Goal: Complete application form: Complete application form

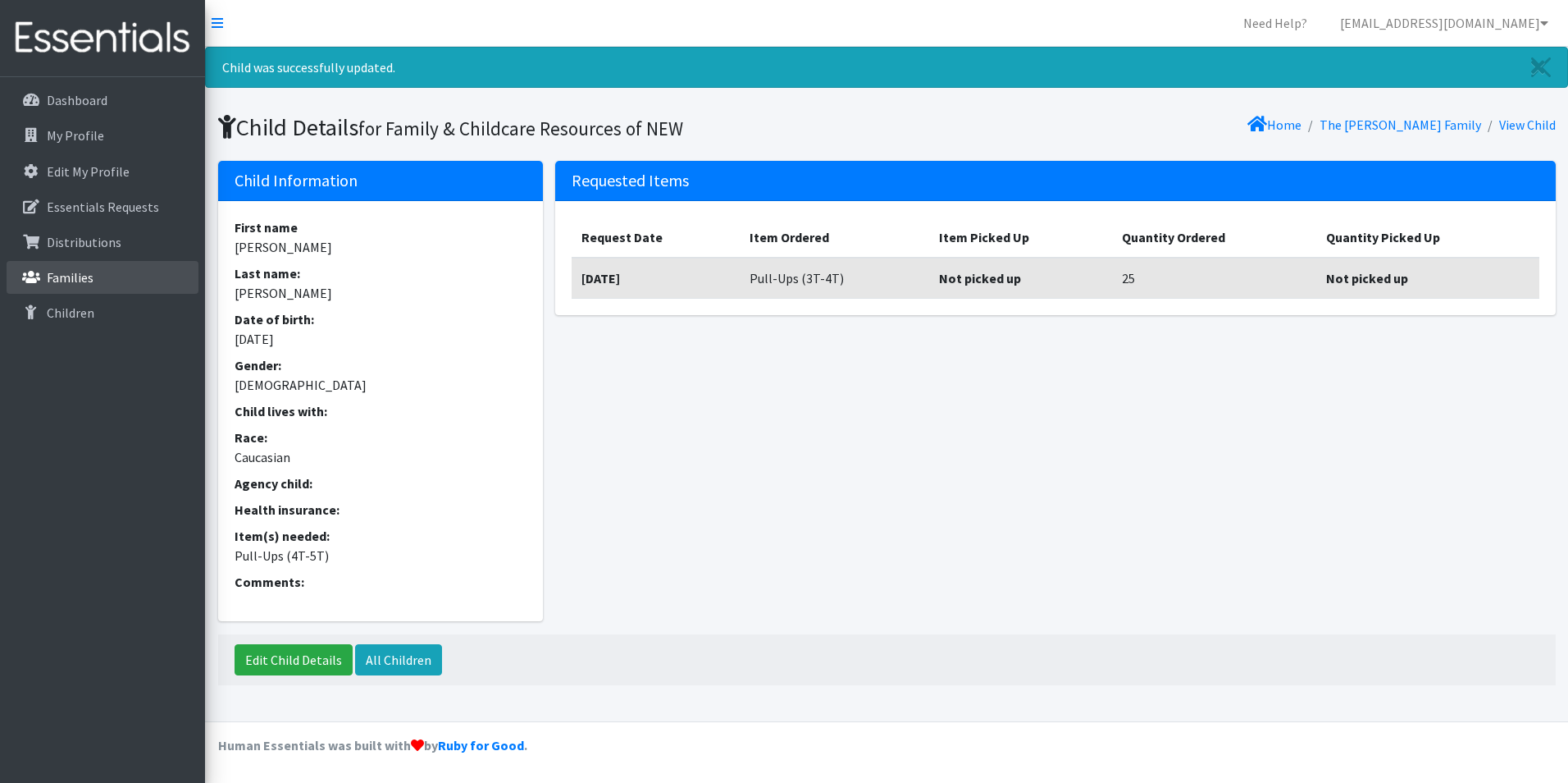
click at [108, 281] on link "Families" at bounding box center [102, 277] width 192 height 33
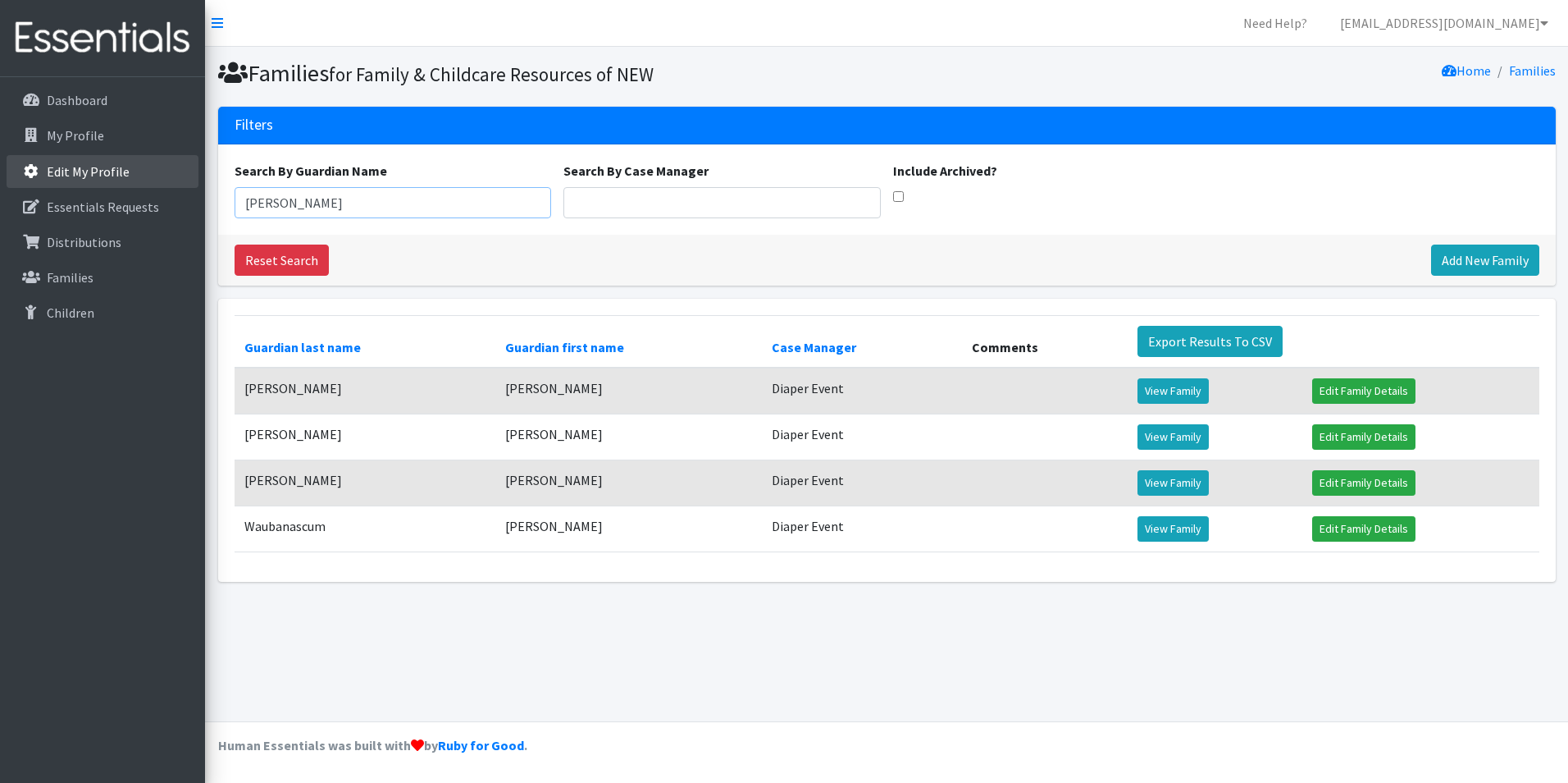
drag, startPoint x: 331, startPoint y: 206, endPoint x: 85, endPoint y: 182, distance: 247.2
click at [85, 185] on div "Need Help? shelby@fcrnew.org Organization Settings My Co-Workers My Profile Log…" at bounding box center [784, 392] width 1568 height 783
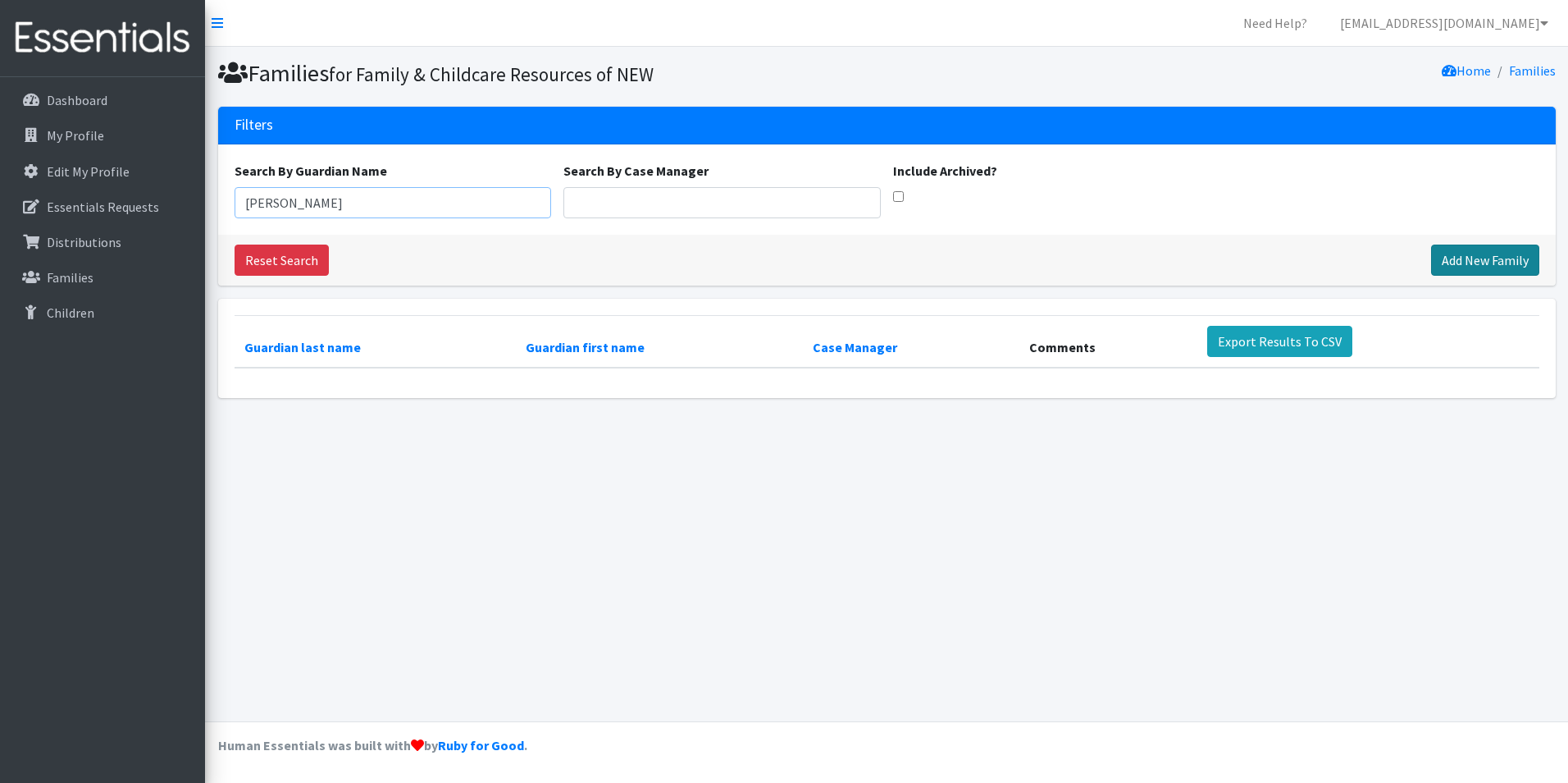
type input "Sonia"
click at [1457, 260] on link "Add New Family" at bounding box center [1484, 260] width 108 height 31
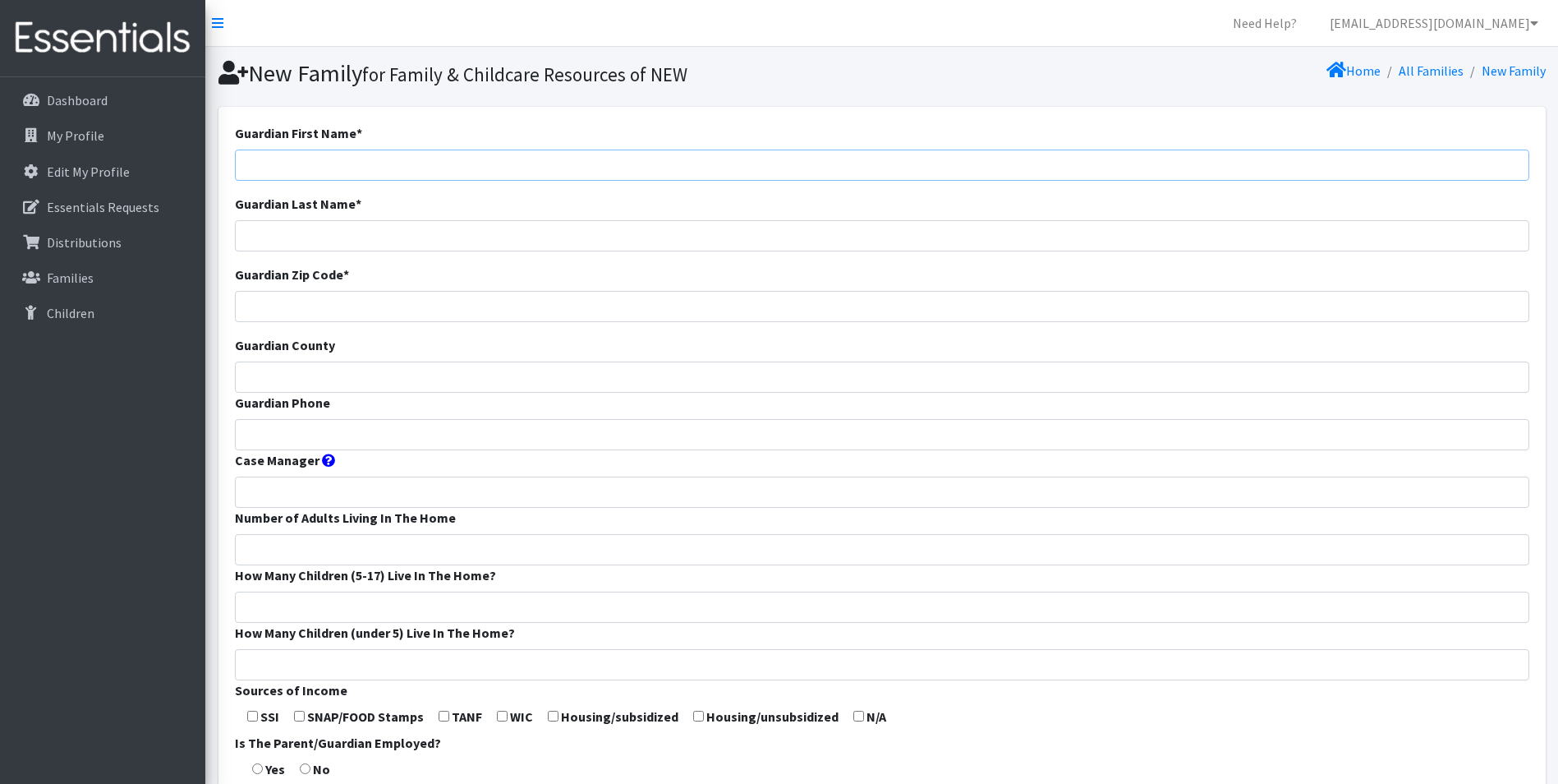
click at [358, 160] on input "Guardian First Name *" at bounding box center [881, 165] width 1294 height 31
type input "Sonia"
type input "Enriquez"
type input "54303"
type input "Brown"
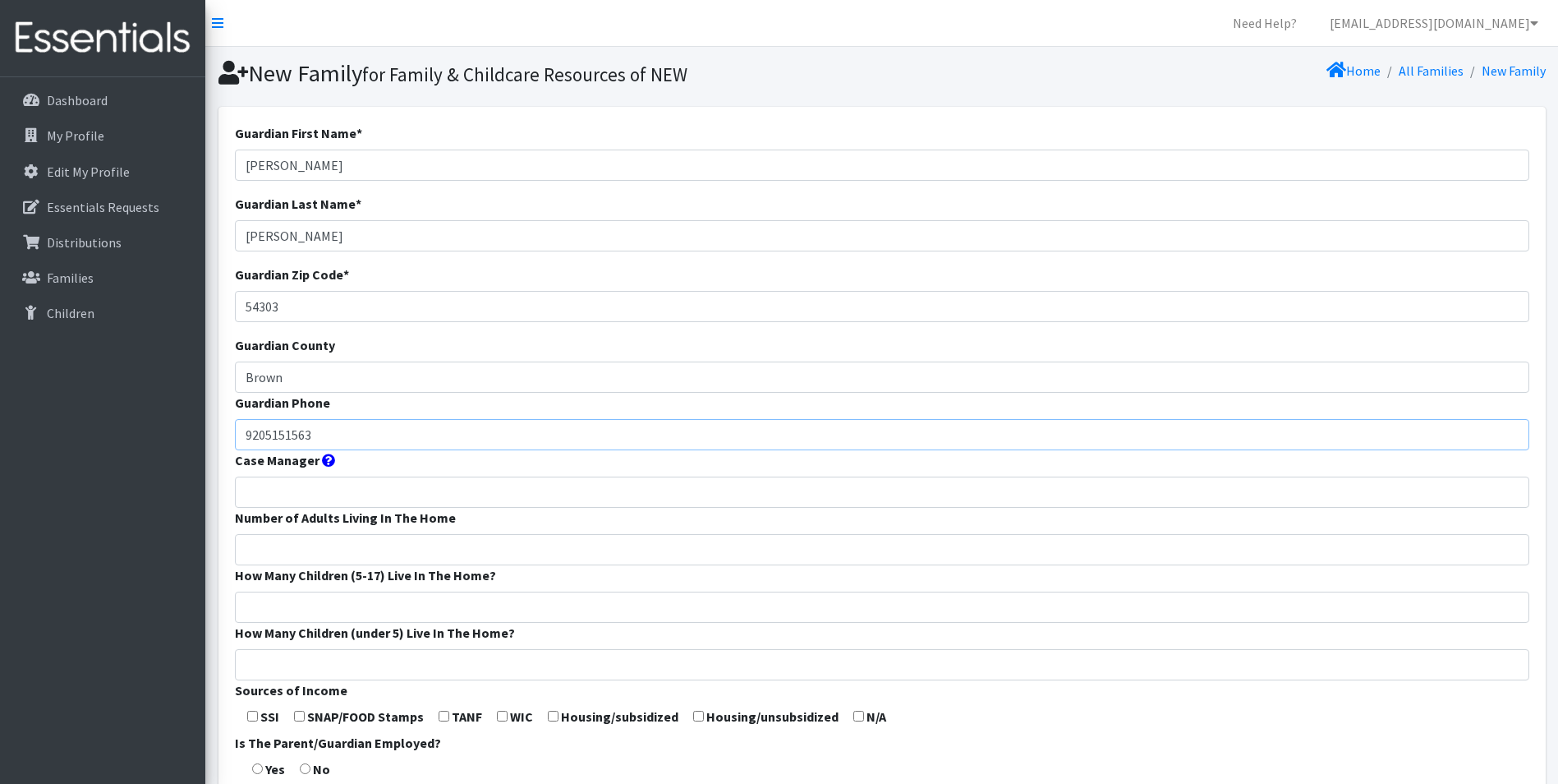
type input "9205151563"
click at [281, 484] on input "Di" at bounding box center [881, 492] width 1294 height 31
type input "Diaper Event"
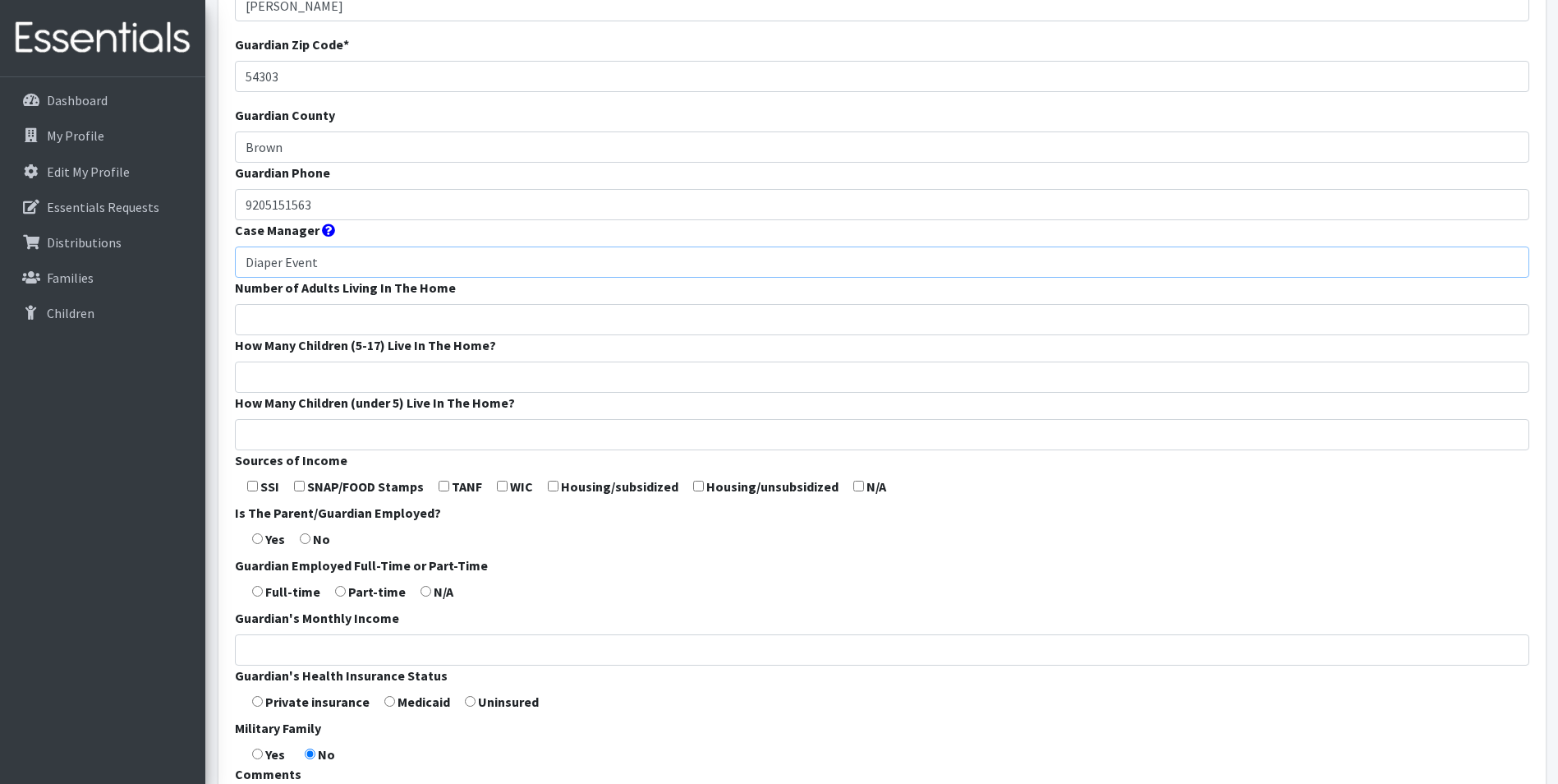
scroll to position [246, 0]
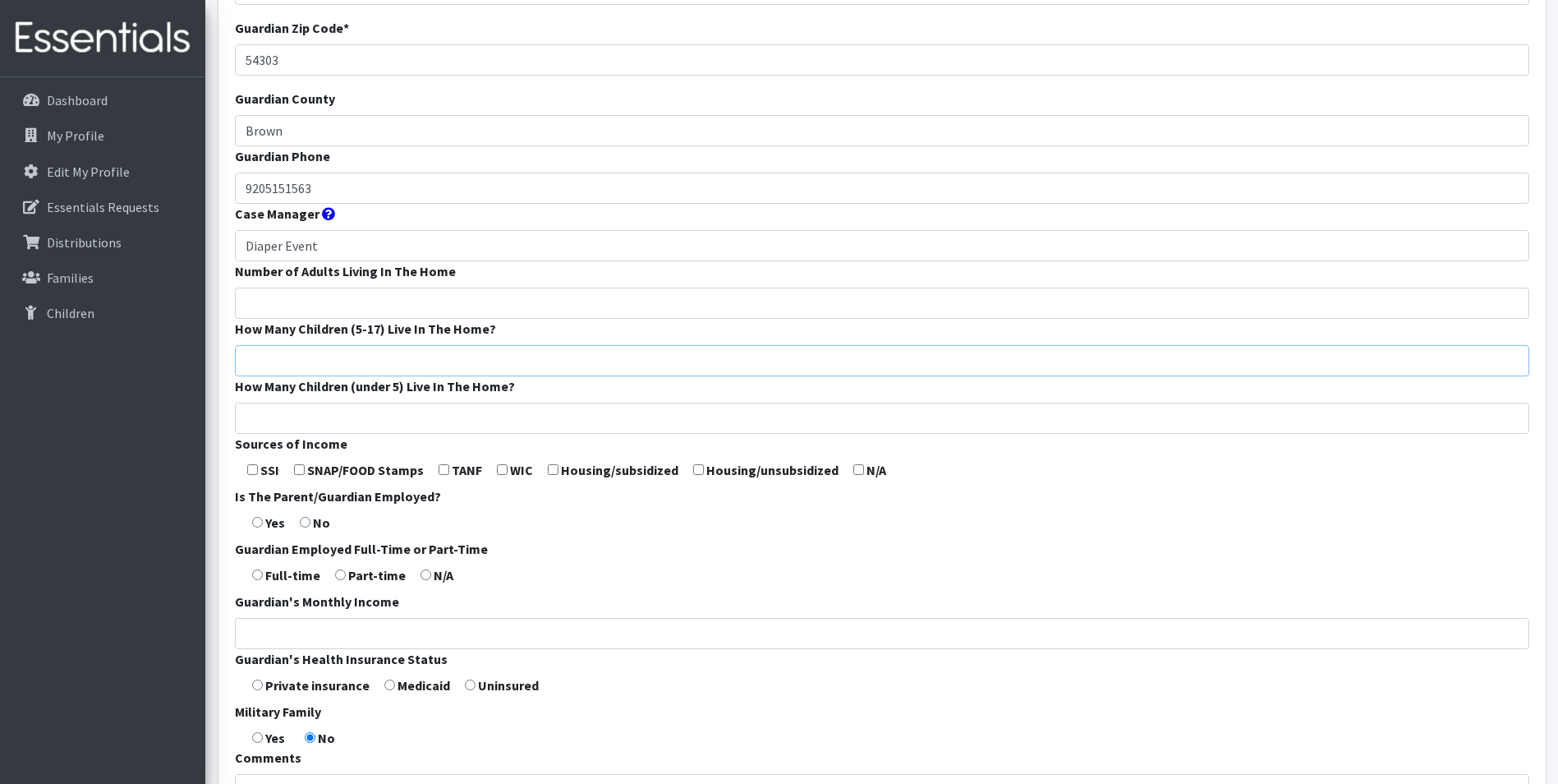
click at [384, 353] on input "How Many Children (5-17) Live In The Home?" at bounding box center [881, 360] width 1294 height 31
type input "2"
click at [396, 415] on input "How Many Children (under 5) Live In The Home?" at bounding box center [881, 417] width 1294 height 31
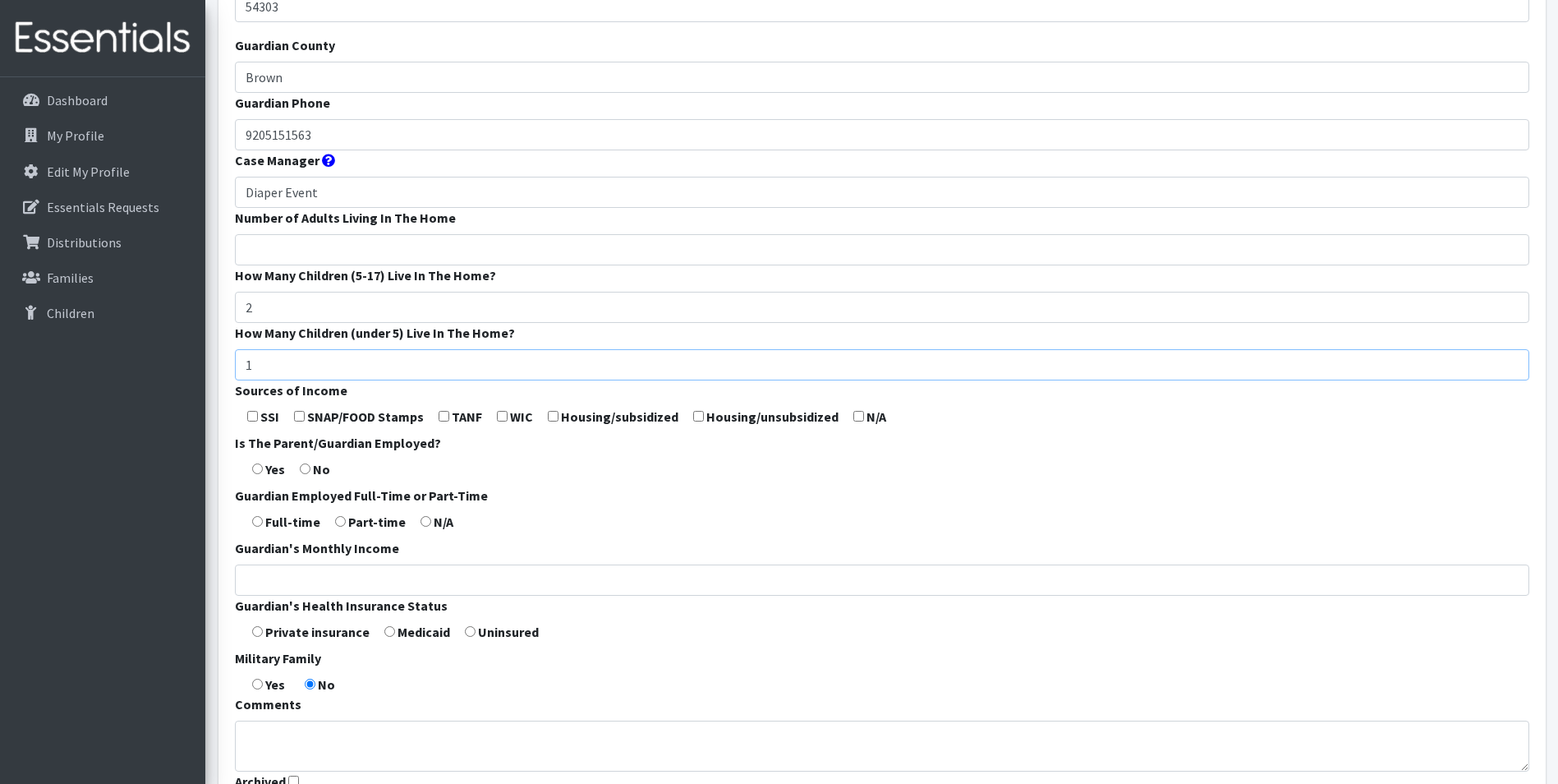
scroll to position [328, 0]
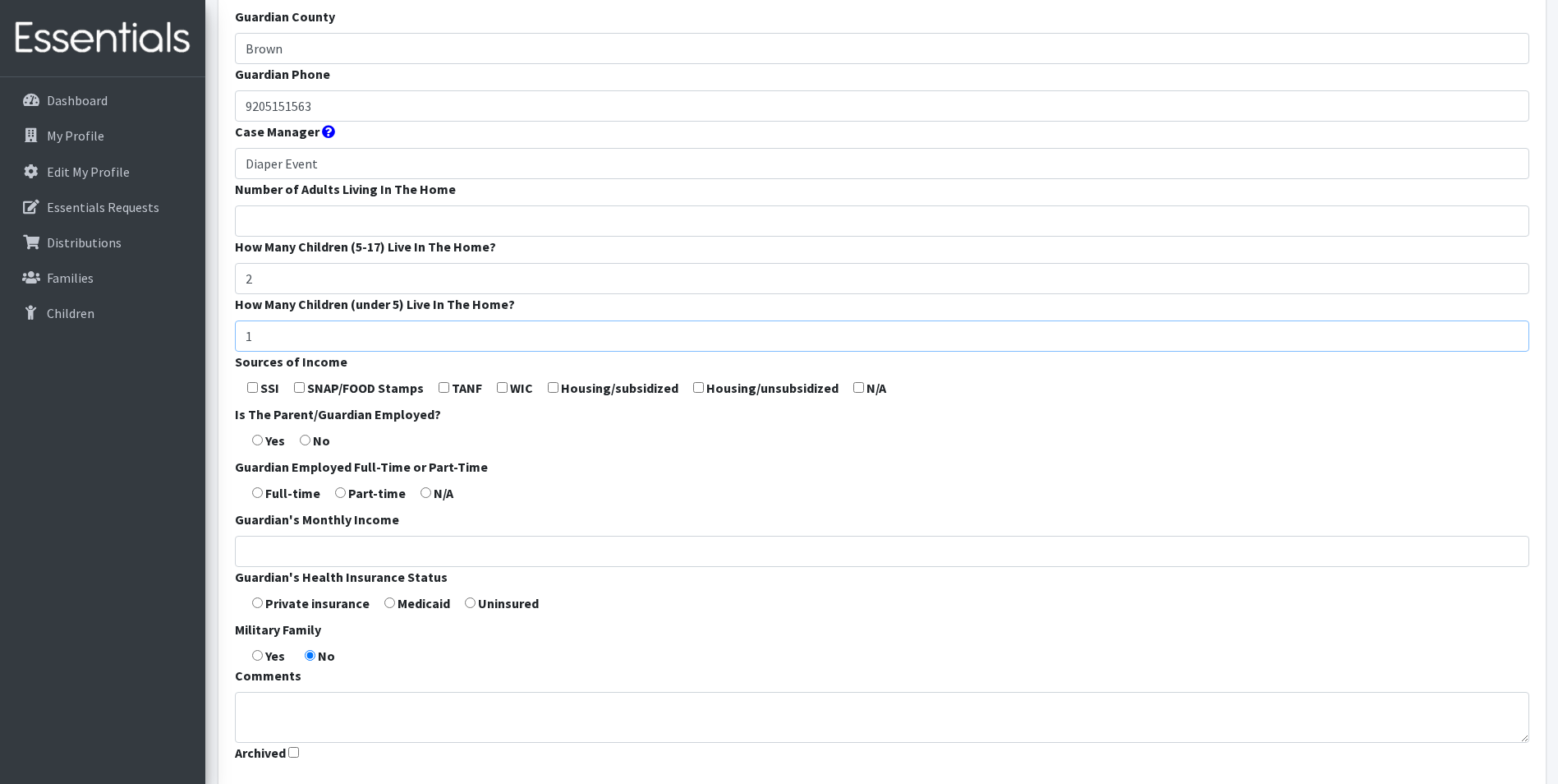
type input "1"
click at [303, 388] on input "checkbox" at bounding box center [299, 387] width 11 height 11
checkbox input "true"
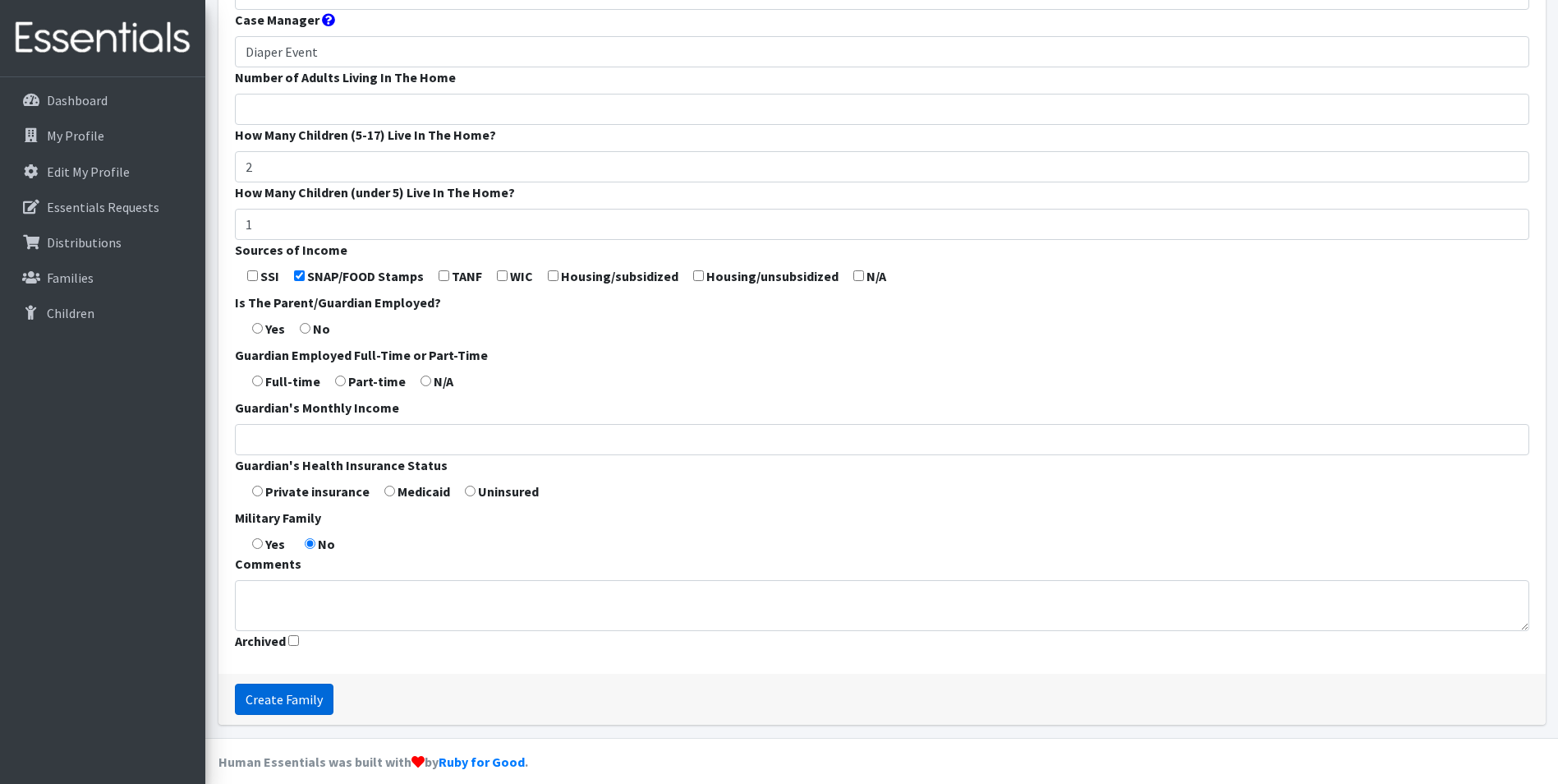
scroll to position [456, 0]
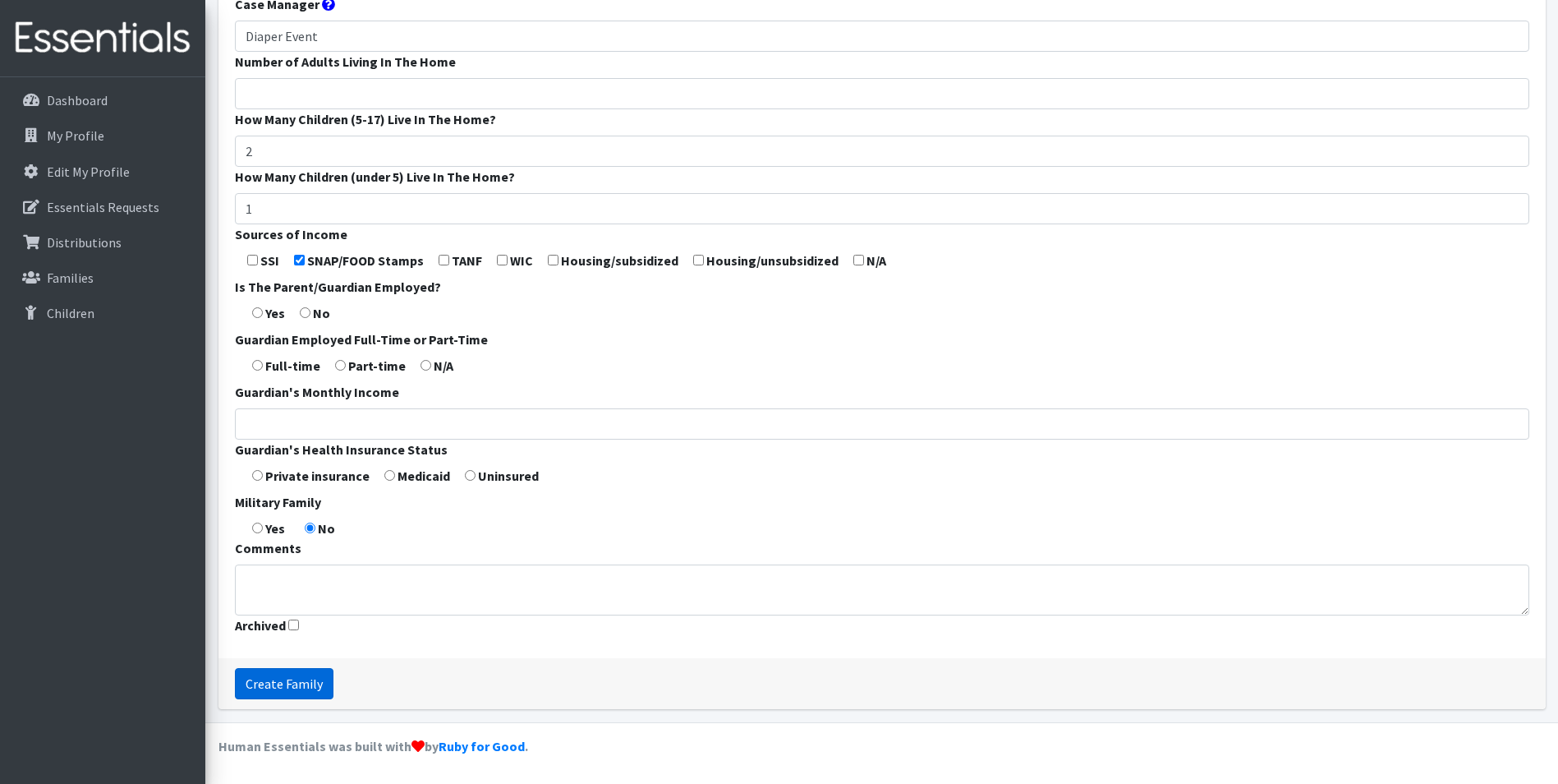
click at [301, 682] on input "Create Family" at bounding box center [284, 683] width 98 height 31
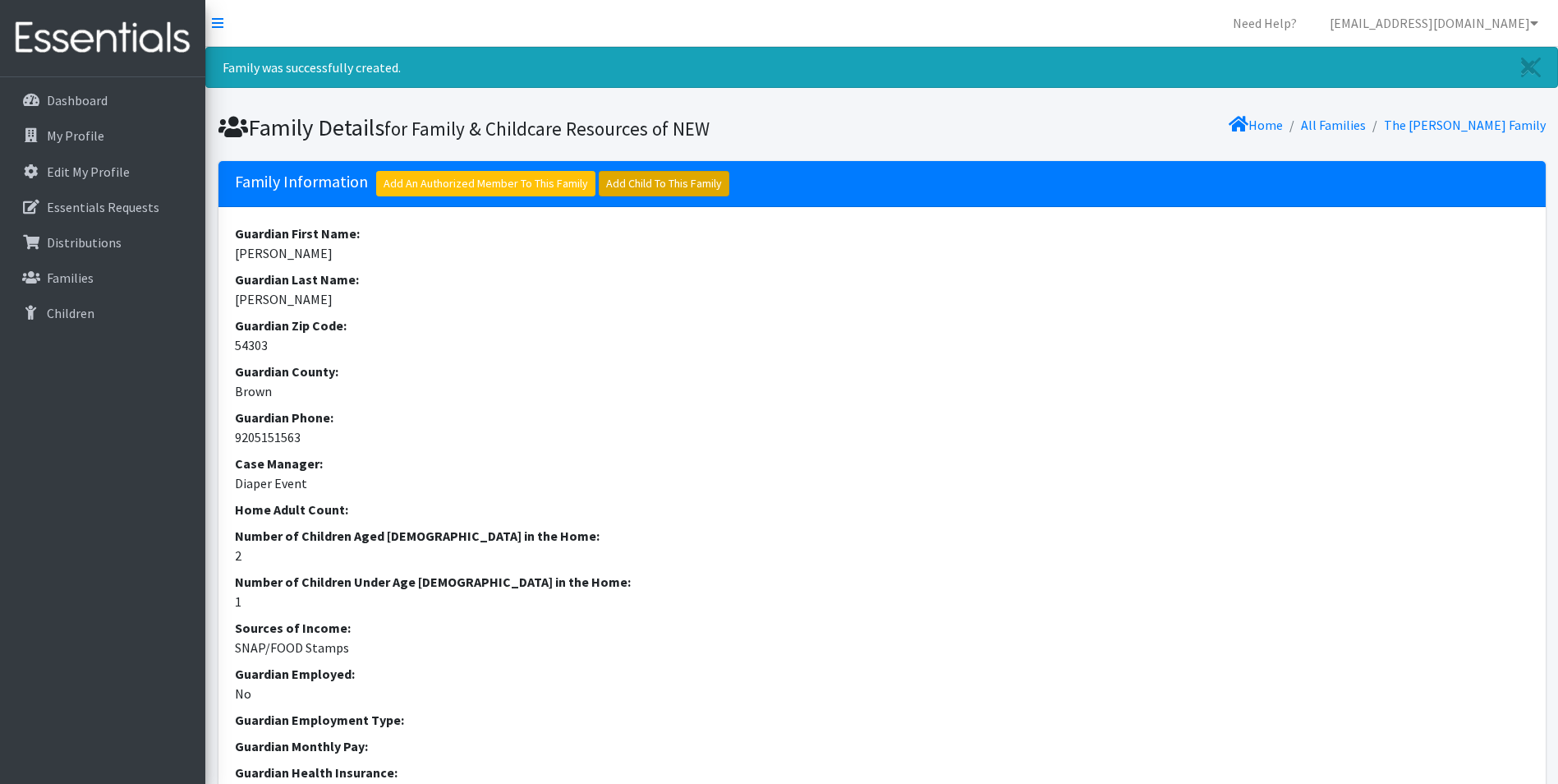
click at [644, 185] on link "Add Child To This Family" at bounding box center [664, 184] width 131 height 25
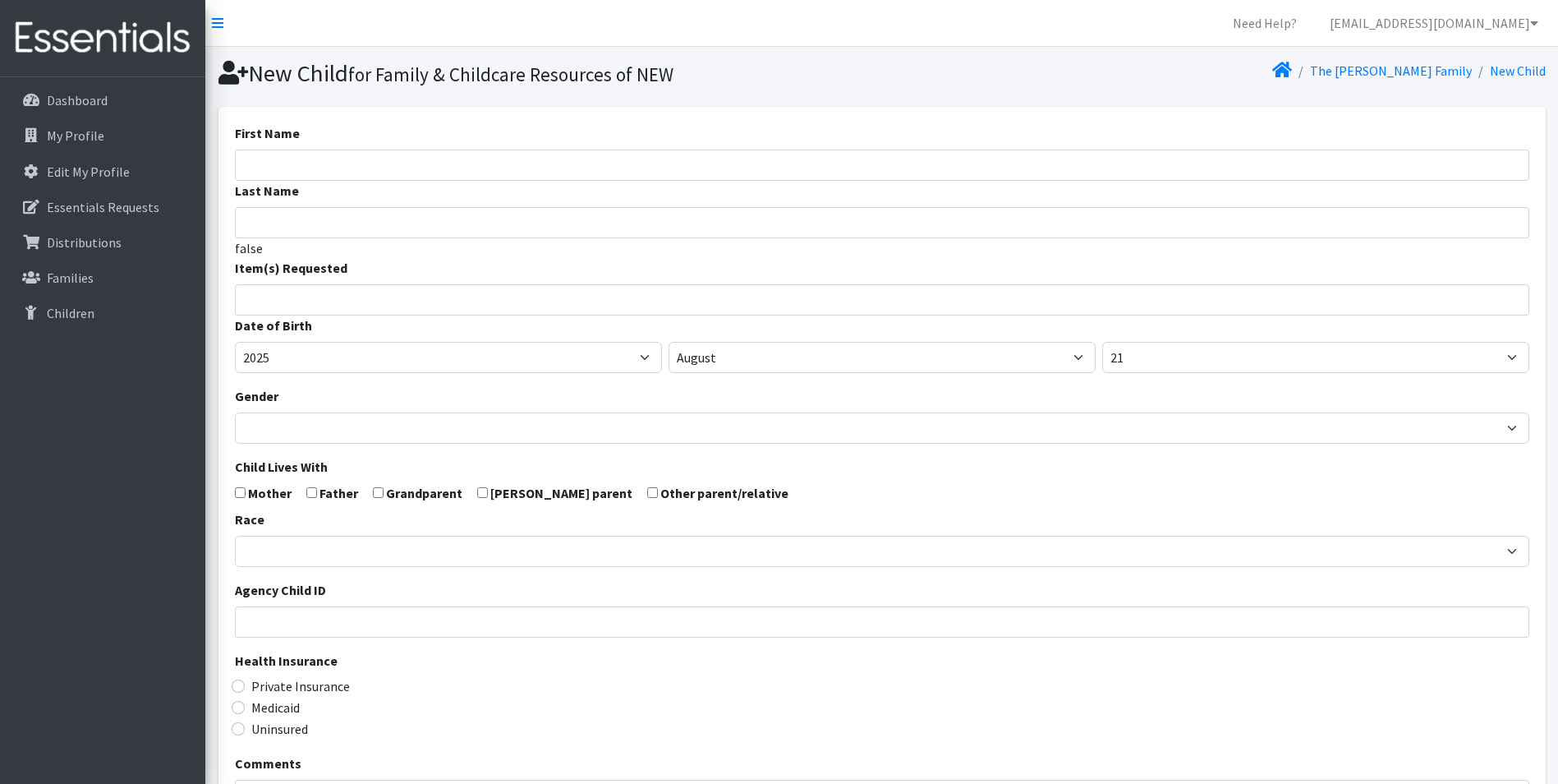
select select
click at [297, 166] on input "First Name" at bounding box center [881, 165] width 1294 height 31
type input "Uriel"
type input "Bautista Enriquez"
click at [291, 297] on input "search" at bounding box center [894, 297] width 1289 height 15
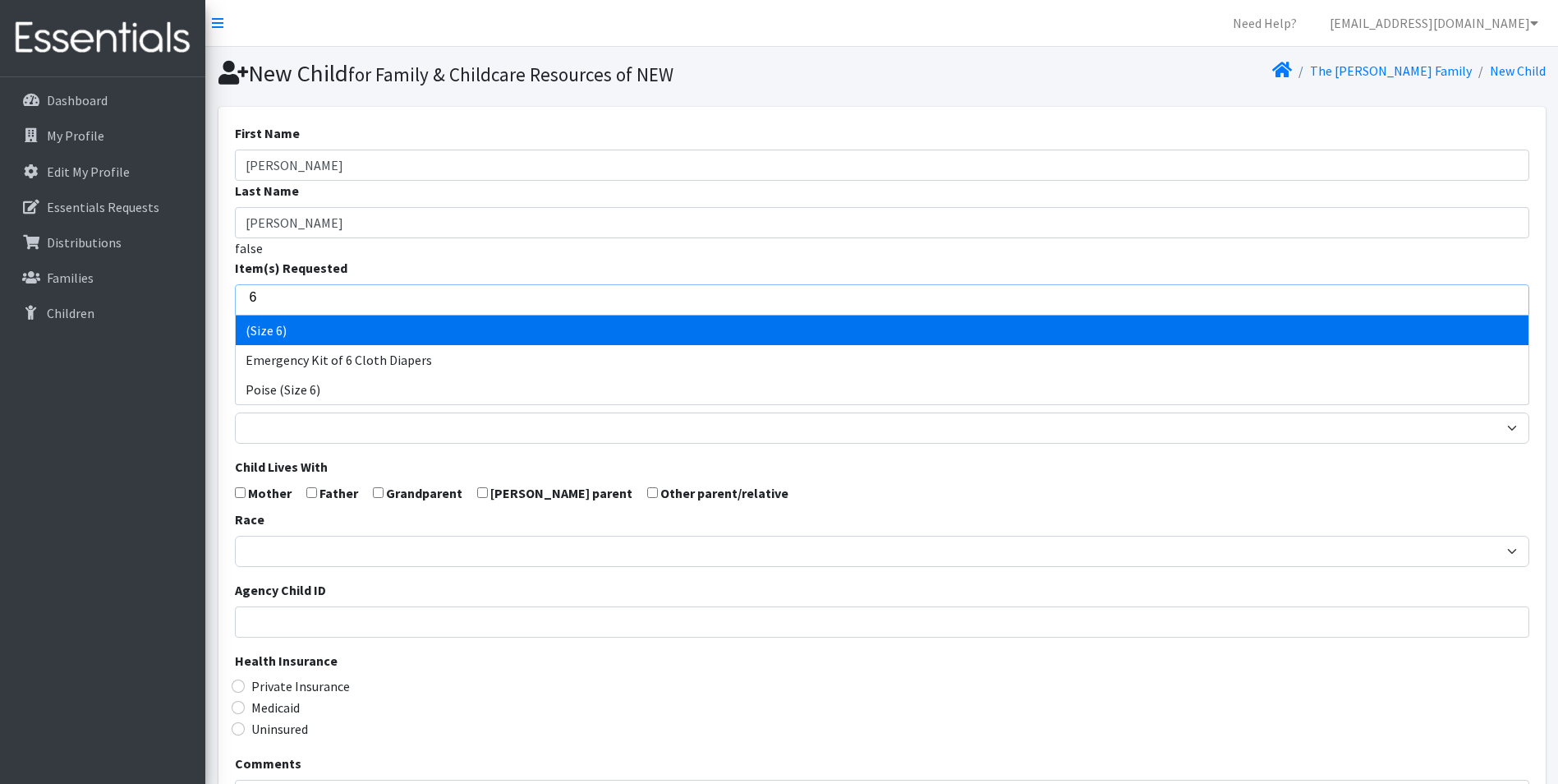
type input "6"
select select "14491"
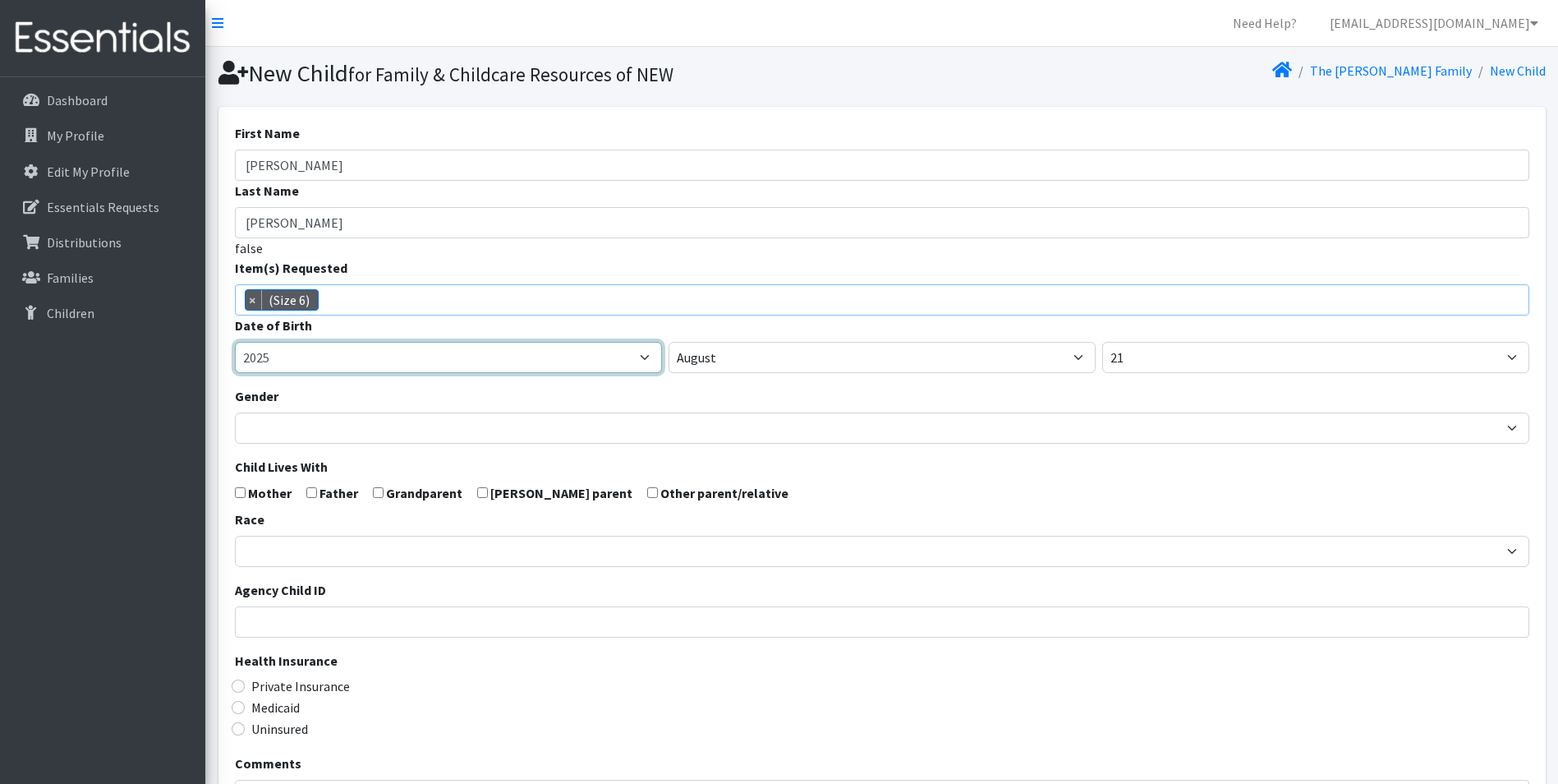
click at [359, 361] on select "2005 2006 2007 2008 2009 2010 2011 2012 2013 2014 2015 2016 2017 2018 2019 2020…" at bounding box center [448, 357] width 427 height 31
select select "2023"
click at [235, 342] on select "2005 2006 2007 2008 2009 2010 2011 2012 2013 2014 2015 2016 2017 2018 2019 2020…" at bounding box center [448, 357] width 427 height 31
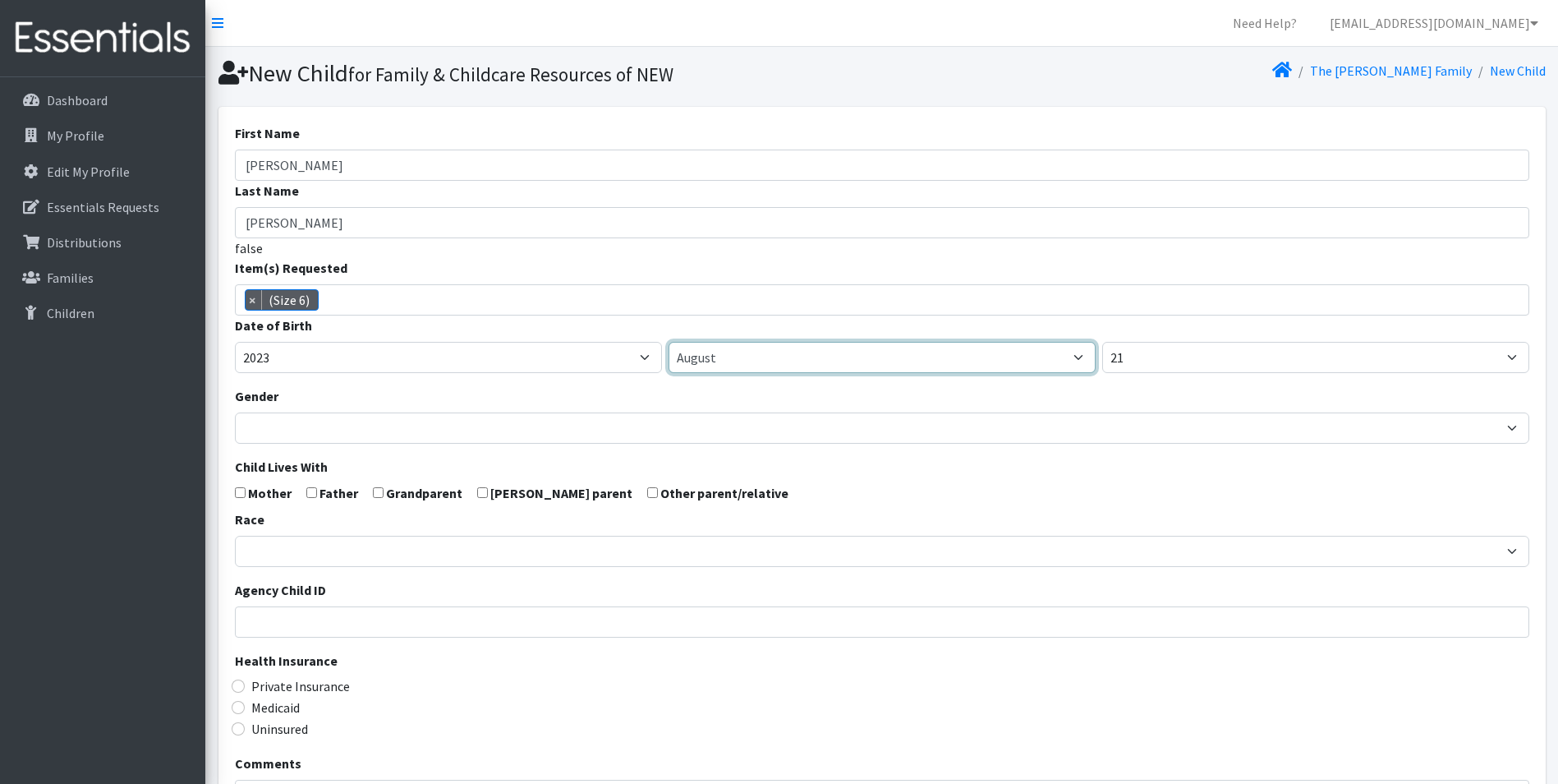
click at [747, 362] on select "January February March April May June July August September October November De…" at bounding box center [882, 357] width 427 height 31
select select "11"
click at [668, 342] on select "January February March April May June July August September October November De…" at bounding box center [882, 357] width 427 height 31
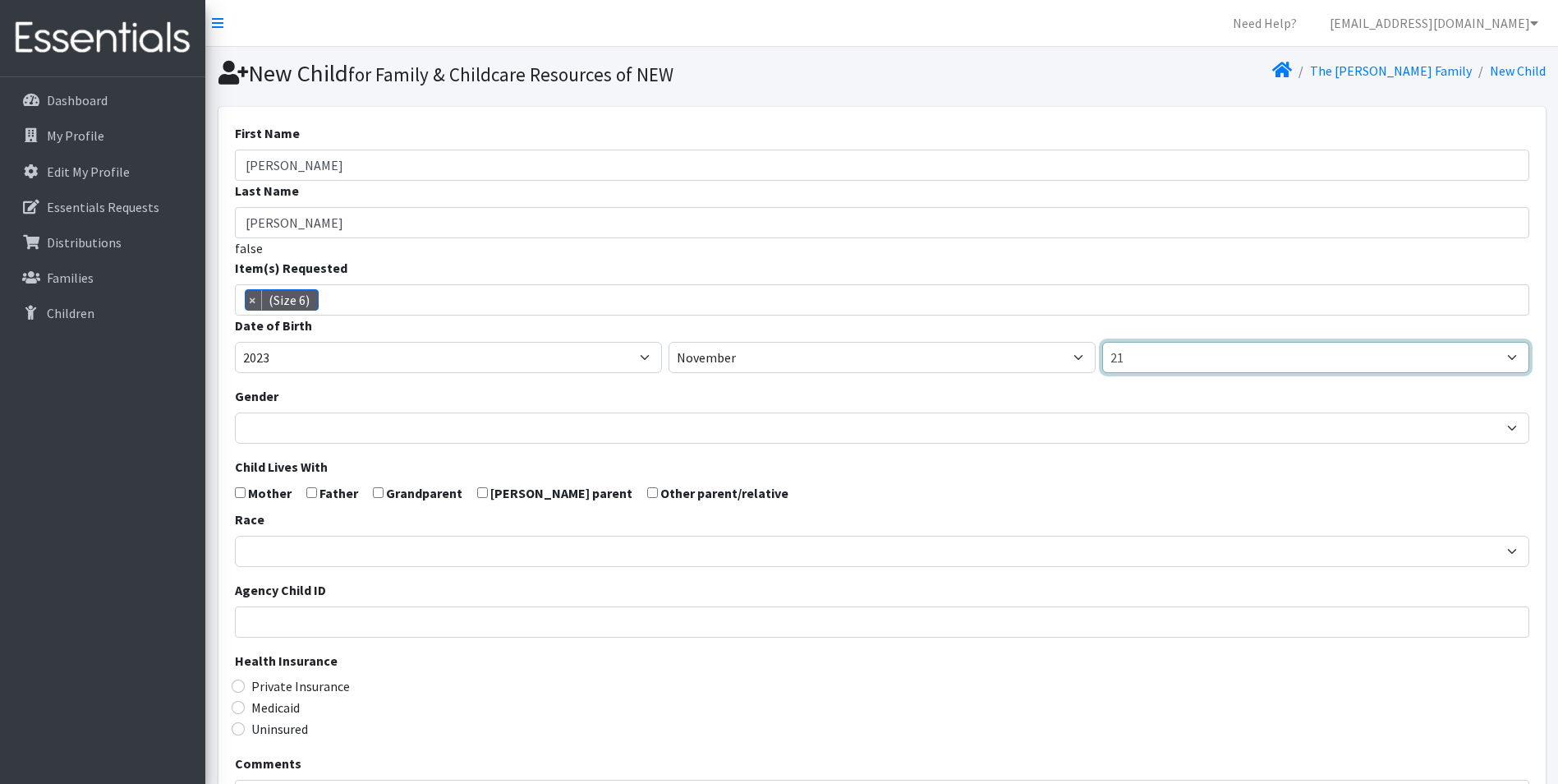
click at [1139, 357] on select "1 2 3 4 5 6 7 8 9 10 11 12 13 14 15 16 17 18 19 20 21 22 23 24 25 26 27 28 29 3…" at bounding box center [1316, 357] width 427 height 31
select select "16"
click at [1102, 342] on select "1 2 3 4 5 6 7 8 9 10 11 12 13 14 15 16 17 18 19 20 21 22 23 24 25 26 27 28 29 3…" at bounding box center [1316, 357] width 427 height 31
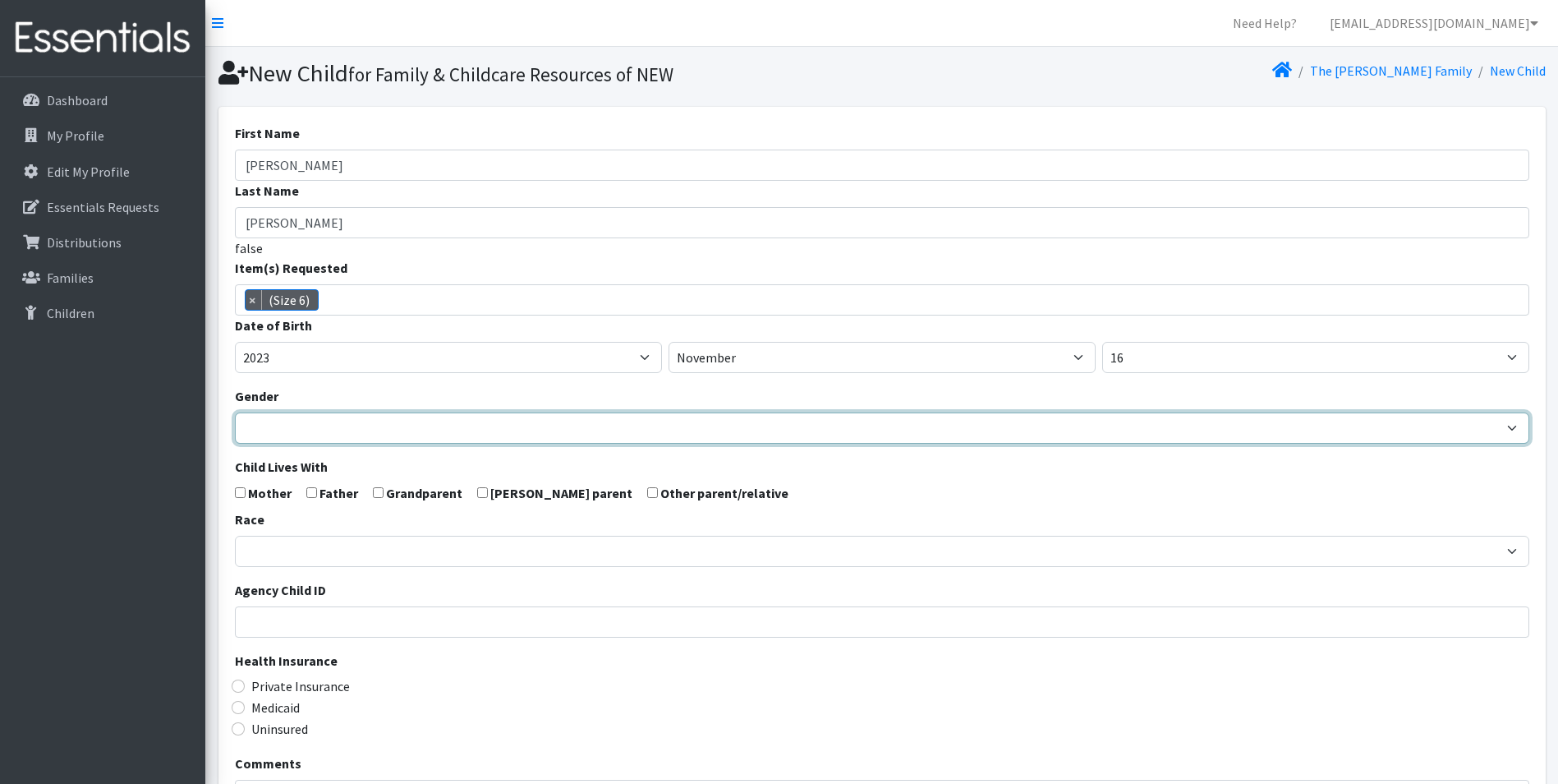
click at [473, 430] on select "Male Female" at bounding box center [881, 427] width 1294 height 31
select select "[DEMOGRAPHIC_DATA]"
click at [235, 412] on select "Male Female" at bounding box center [881, 427] width 1294 height 31
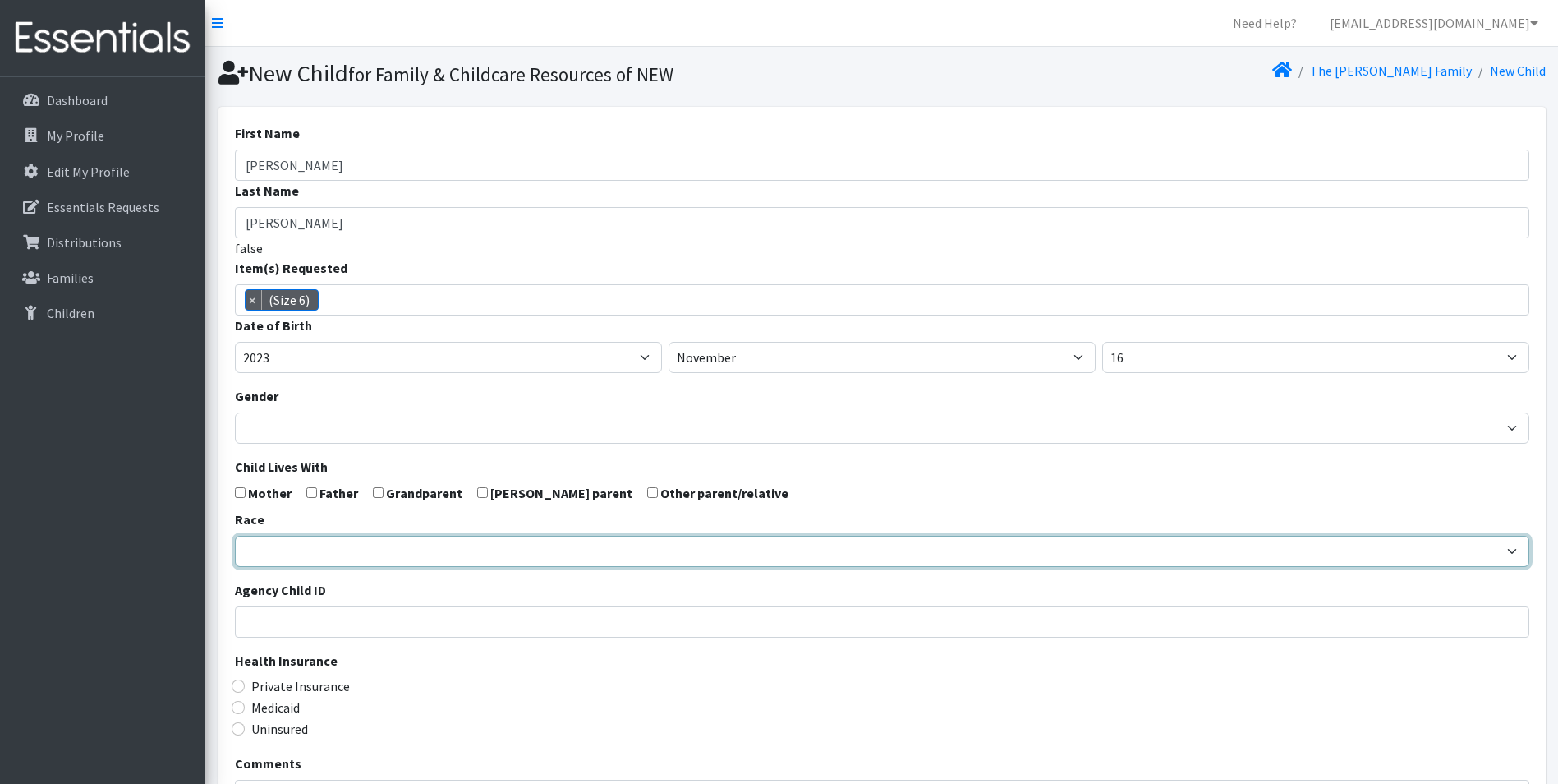
drag, startPoint x: 278, startPoint y: 554, endPoint x: 289, endPoint y: 550, distance: 11.7
click at [282, 554] on select "African American Caucasian Hispanic Asian American Indian Pacific Islander Mult…" at bounding box center [881, 551] width 1294 height 31
select select "[DEMOGRAPHIC_DATA]"
click at [235, 536] on select "African American Caucasian Hispanic Asian American Indian Pacific Islander Mult…" at bounding box center [881, 551] width 1294 height 31
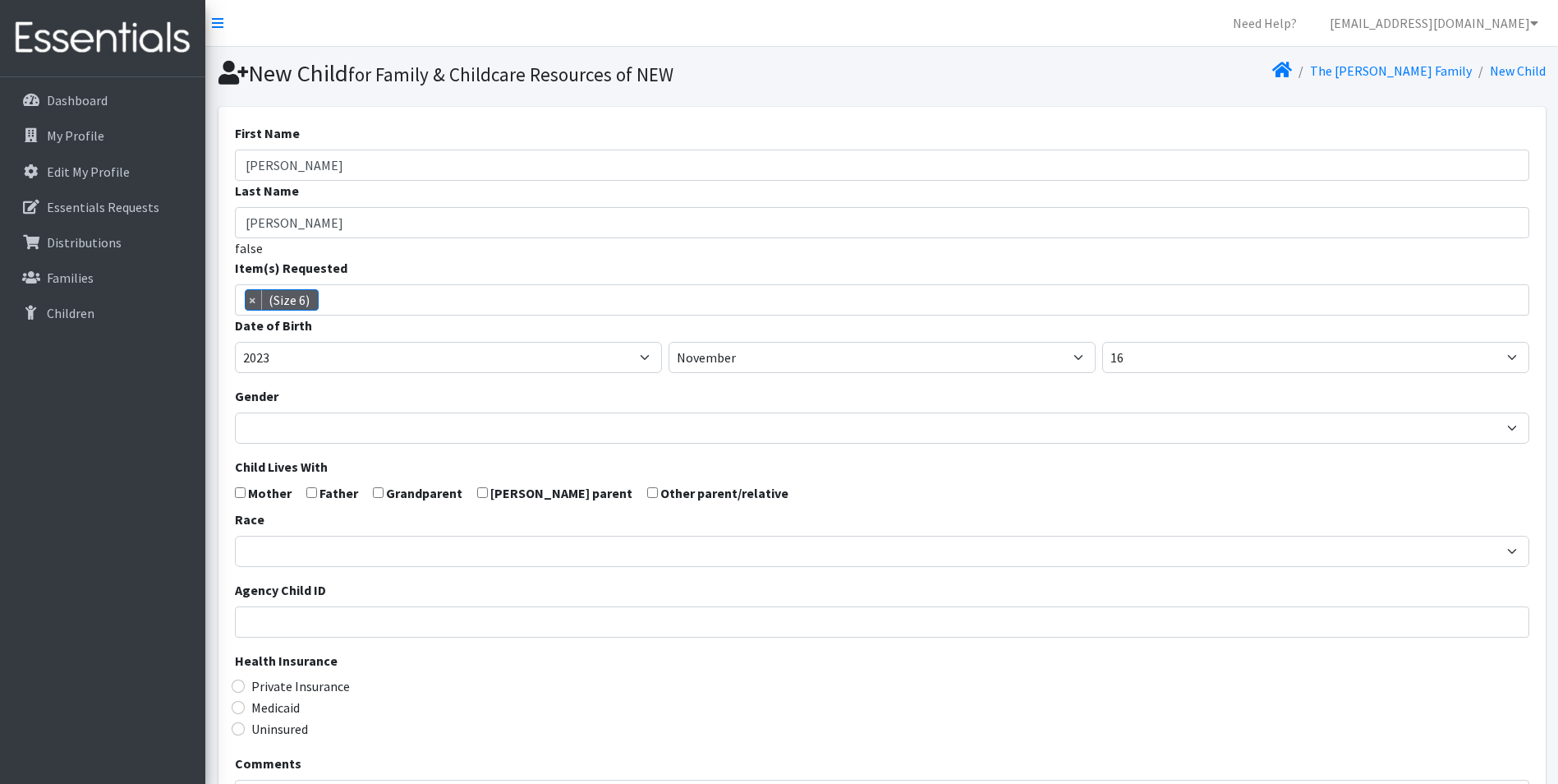
drag, startPoint x: 234, startPoint y: 487, endPoint x: 277, endPoint y: 515, distance: 51.3
click at [236, 487] on input "checkbox" at bounding box center [240, 493] width 11 height 11
checkbox input "true"
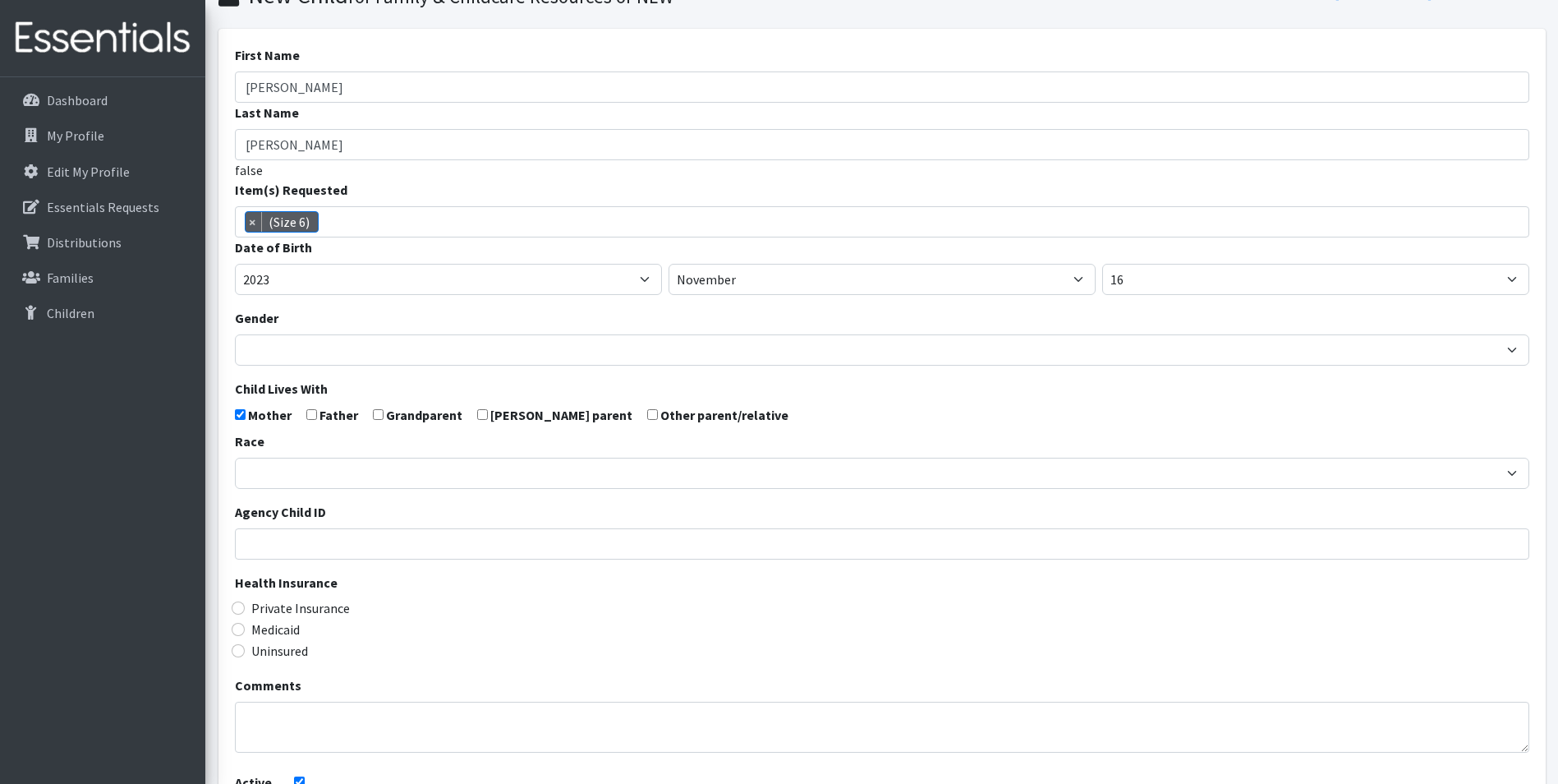
scroll to position [246, 0]
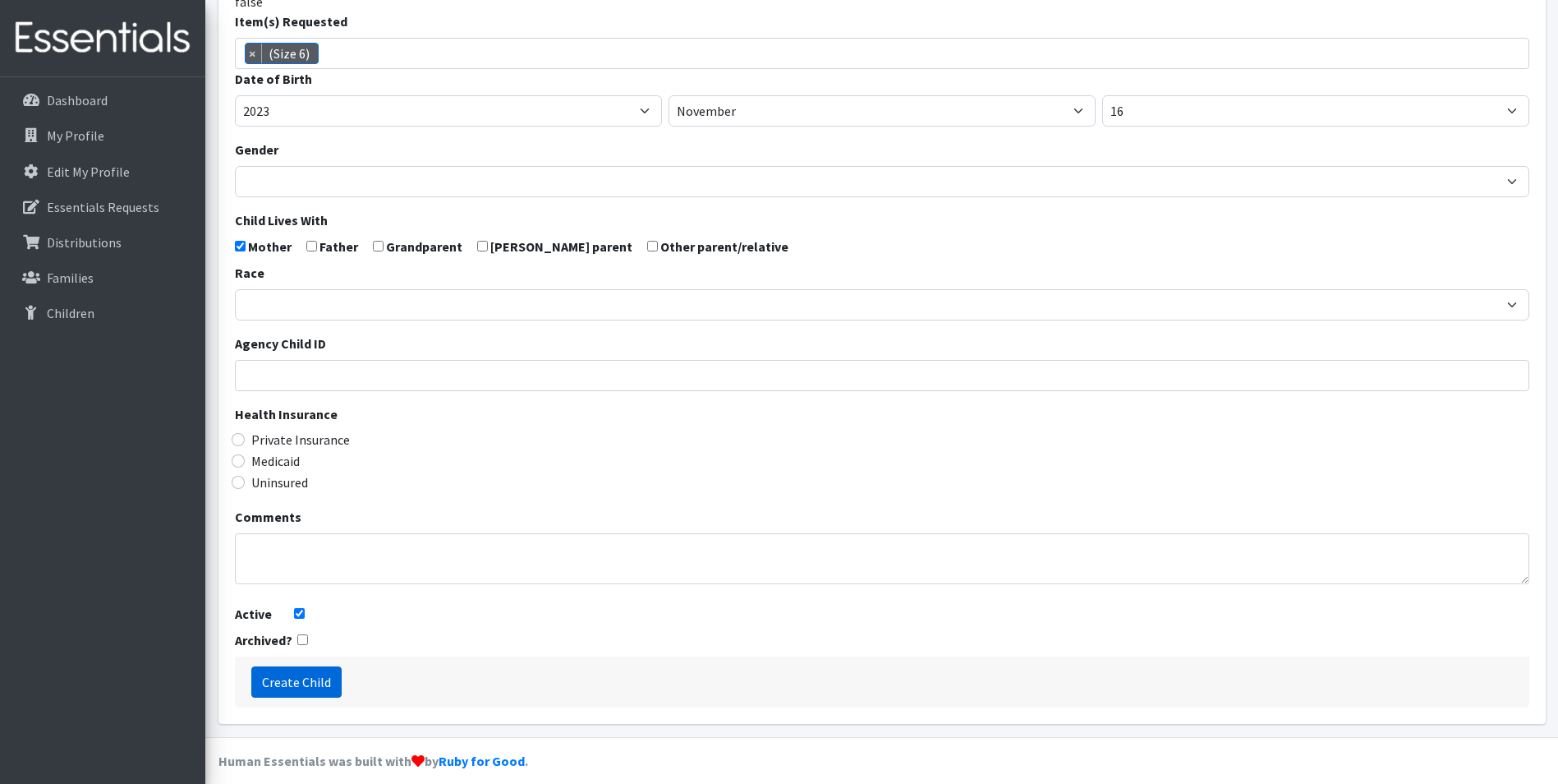
click at [293, 689] on input "Create Child" at bounding box center [296, 681] width 90 height 31
